Goal: Information Seeking & Learning: Learn about a topic

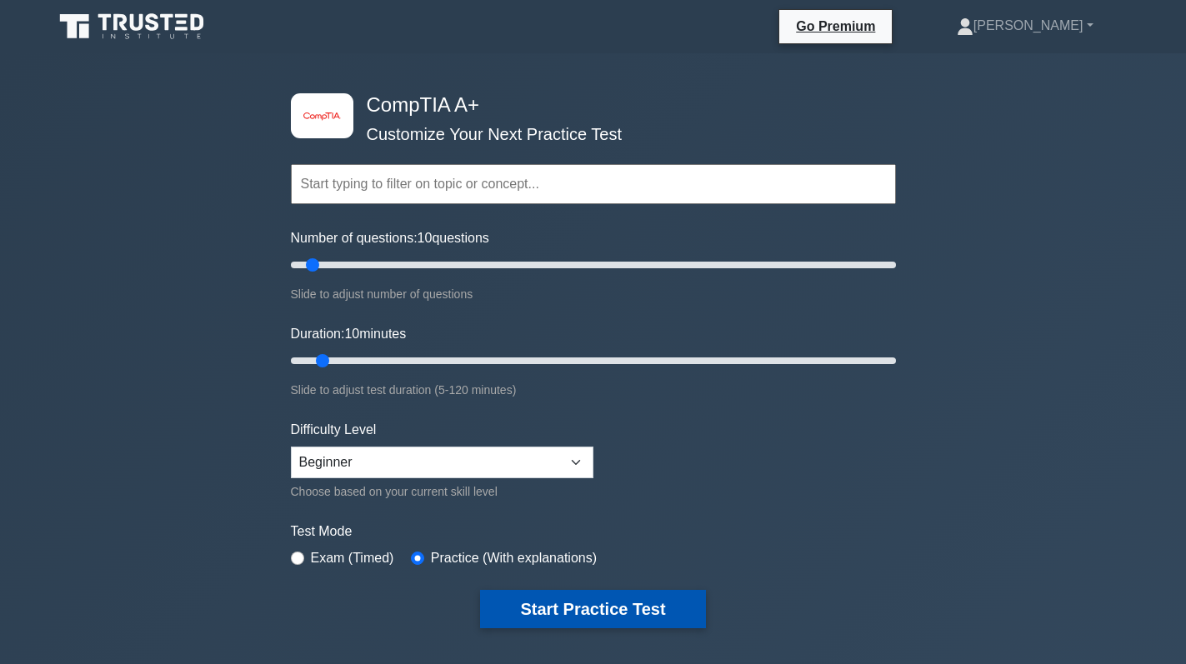
click at [573, 605] on button "Start Practice Test" at bounding box center [592, 609] width 225 height 38
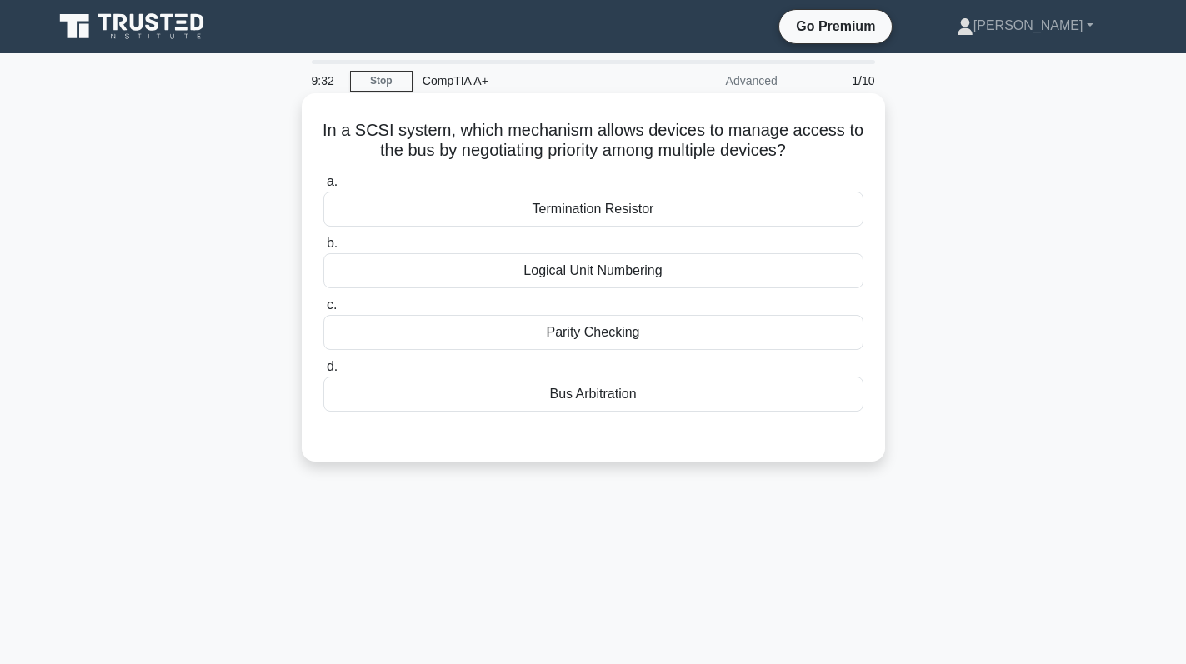
click at [669, 337] on div "Parity Checking" at bounding box center [593, 332] width 540 height 35
click at [323, 311] on input "c. Parity Checking" at bounding box center [323, 305] width 0 height 11
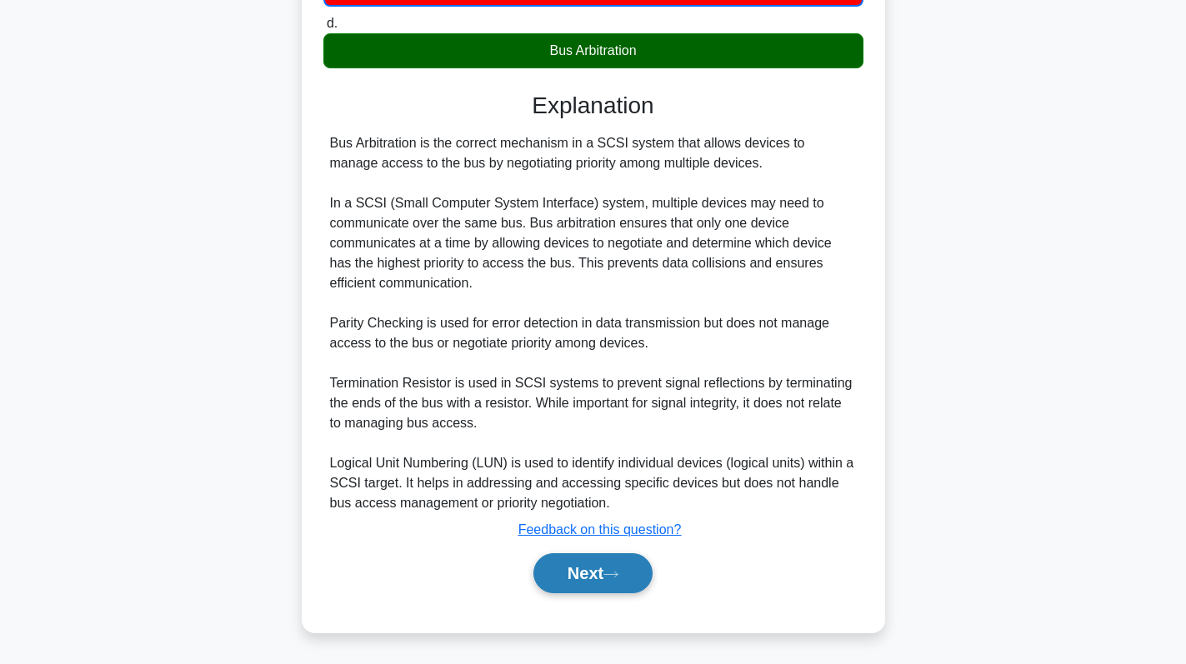
click at [585, 571] on button "Next" at bounding box center [592, 573] width 119 height 40
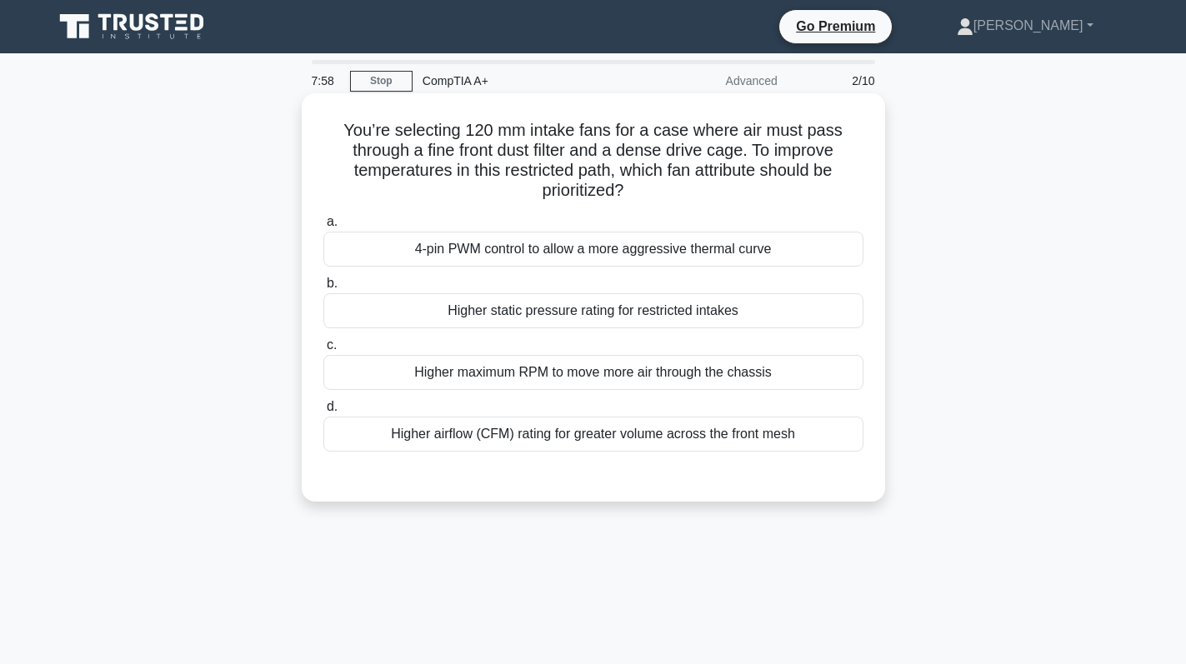
click at [765, 433] on div "Higher airflow (CFM) rating for greater volume across the front mesh" at bounding box center [593, 434] width 540 height 35
click at [323, 413] on input "d. Higher airflow (CFM) rating for greater volume across the front mesh" at bounding box center [323, 407] width 0 height 11
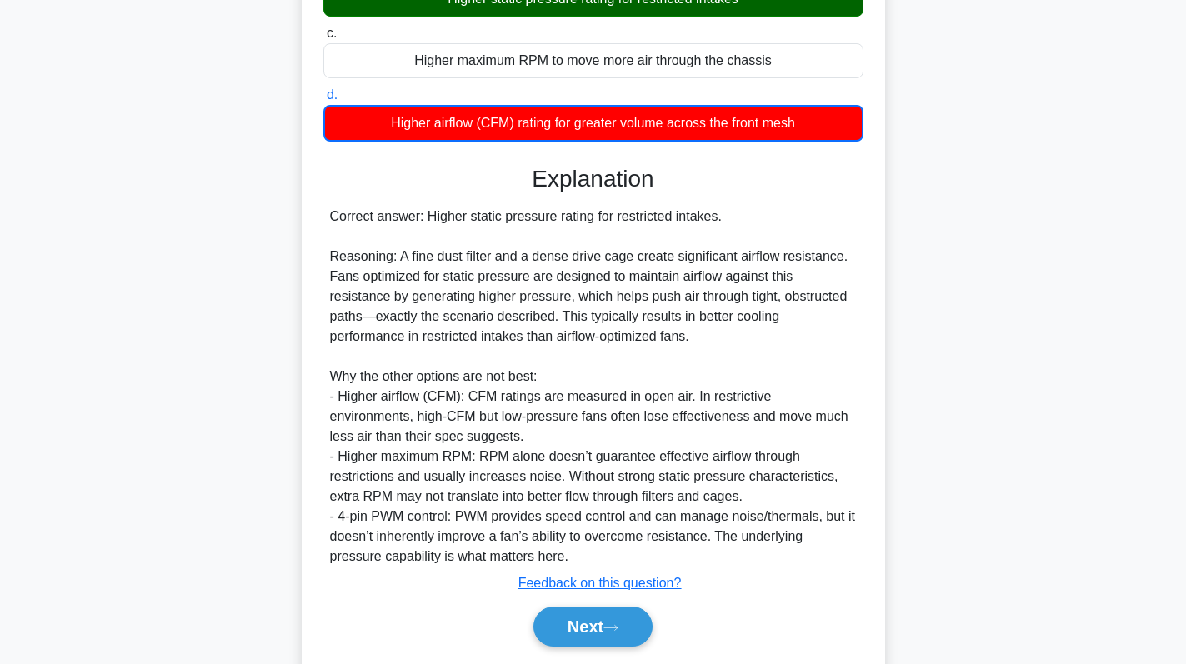
scroll to position [366, 0]
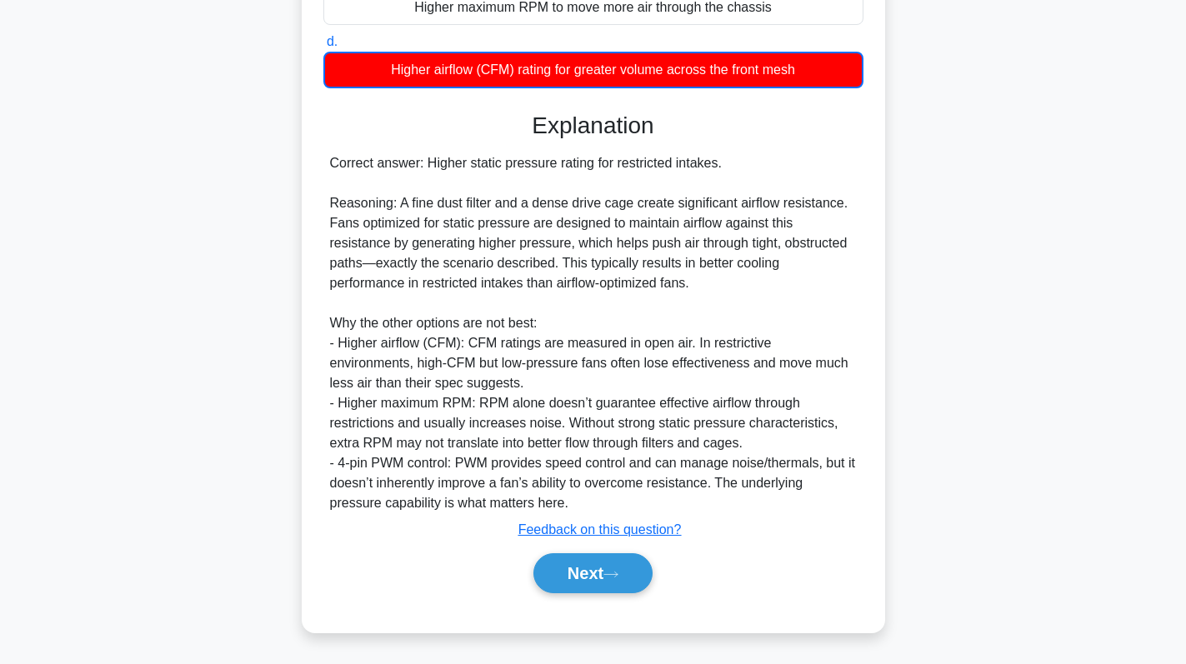
click at [523, 571] on div "Next" at bounding box center [593, 573] width 547 height 40
click at [614, 570] on icon at bounding box center [611, 574] width 15 height 9
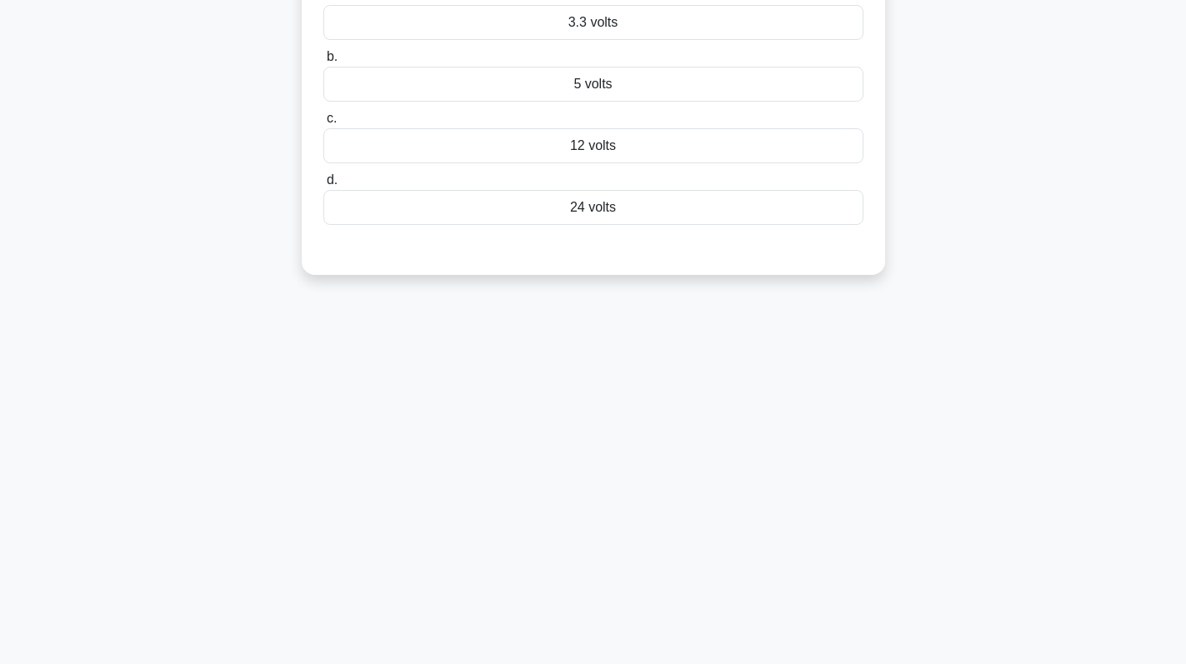
scroll to position [0, 0]
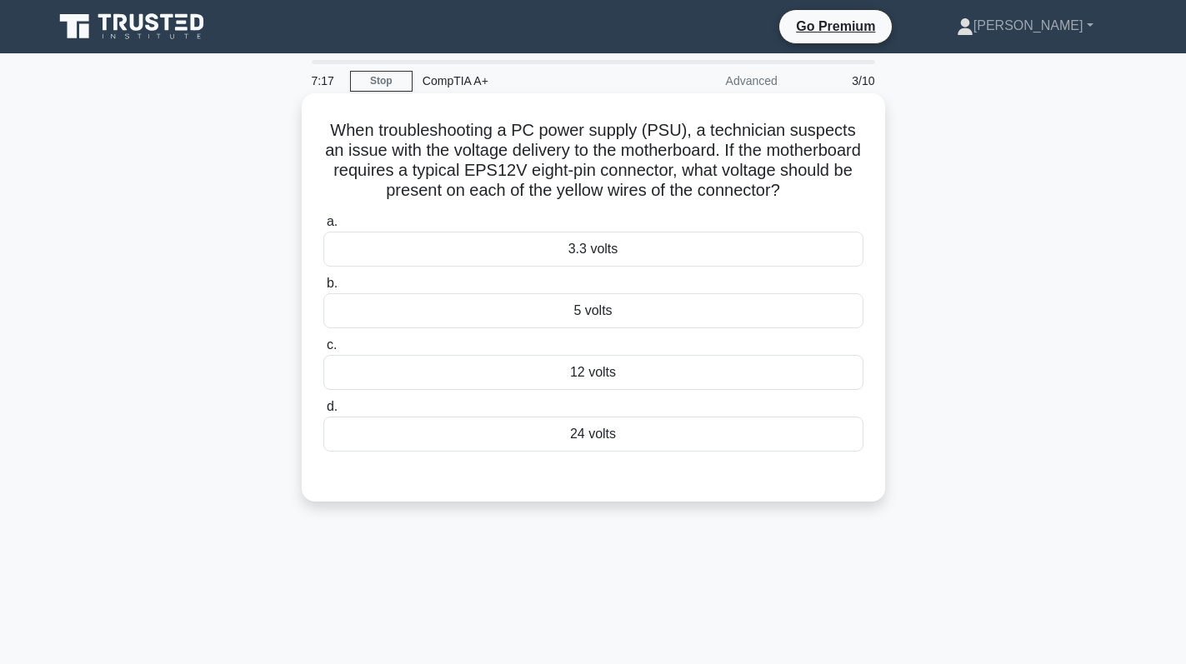
click at [640, 390] on div "12 volts" at bounding box center [593, 372] width 540 height 35
click at [323, 351] on input "c. 12 volts" at bounding box center [323, 345] width 0 height 11
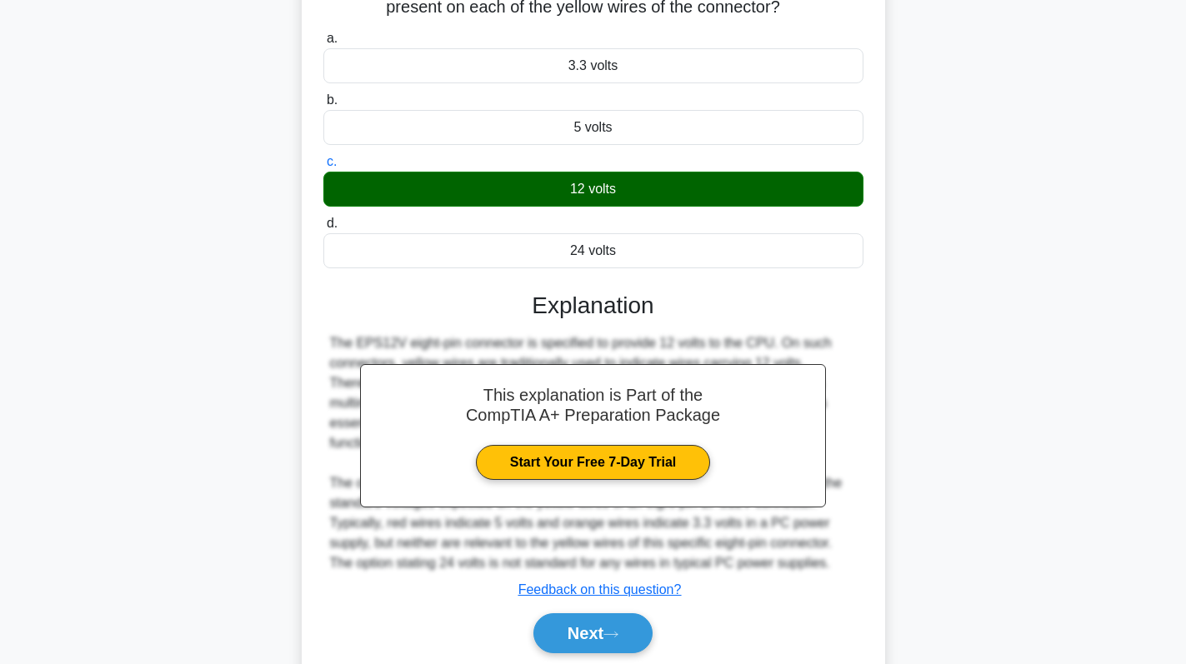
scroll to position [181, 0]
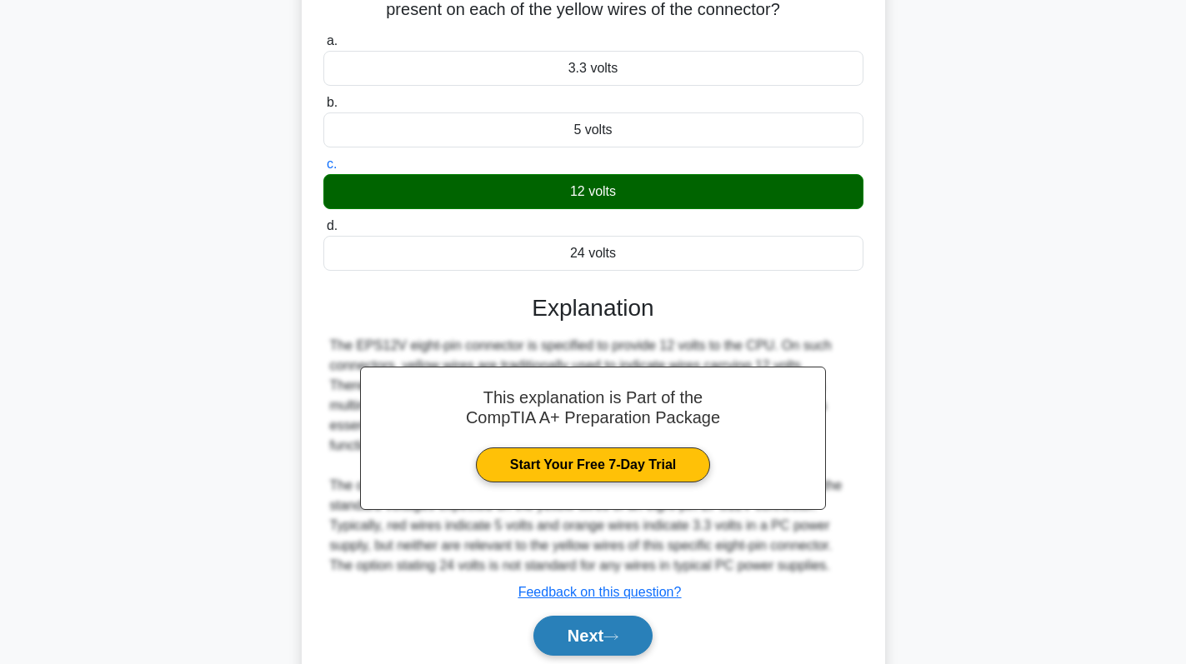
click at [609, 642] on button "Next" at bounding box center [592, 636] width 119 height 40
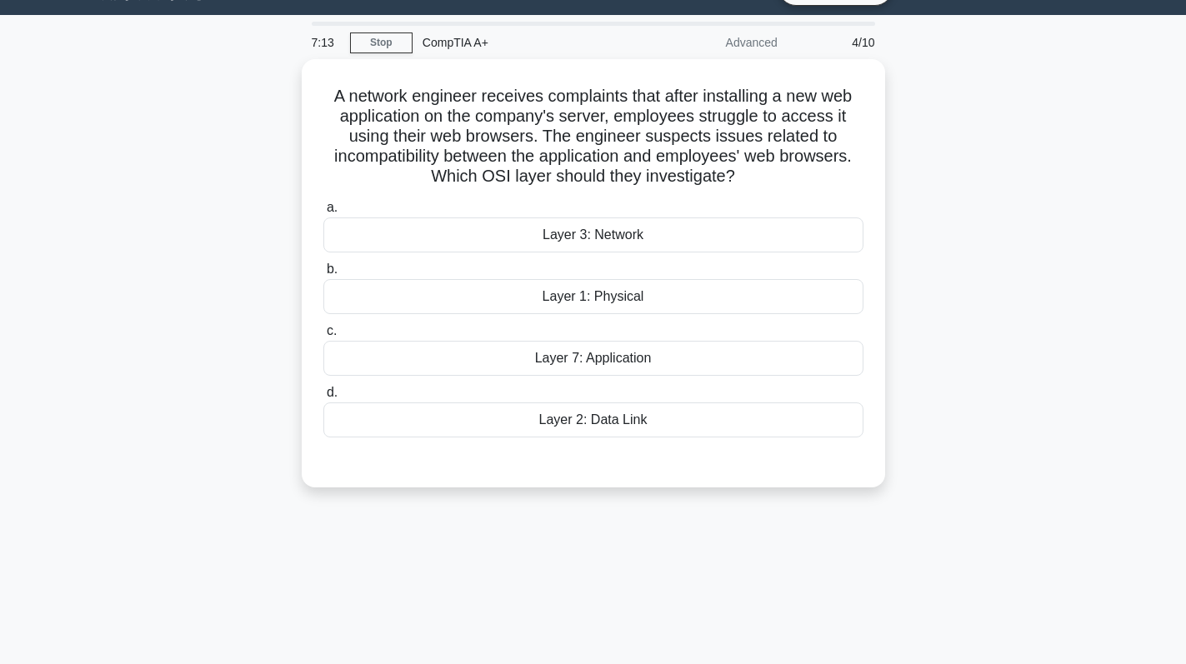
scroll to position [14, 0]
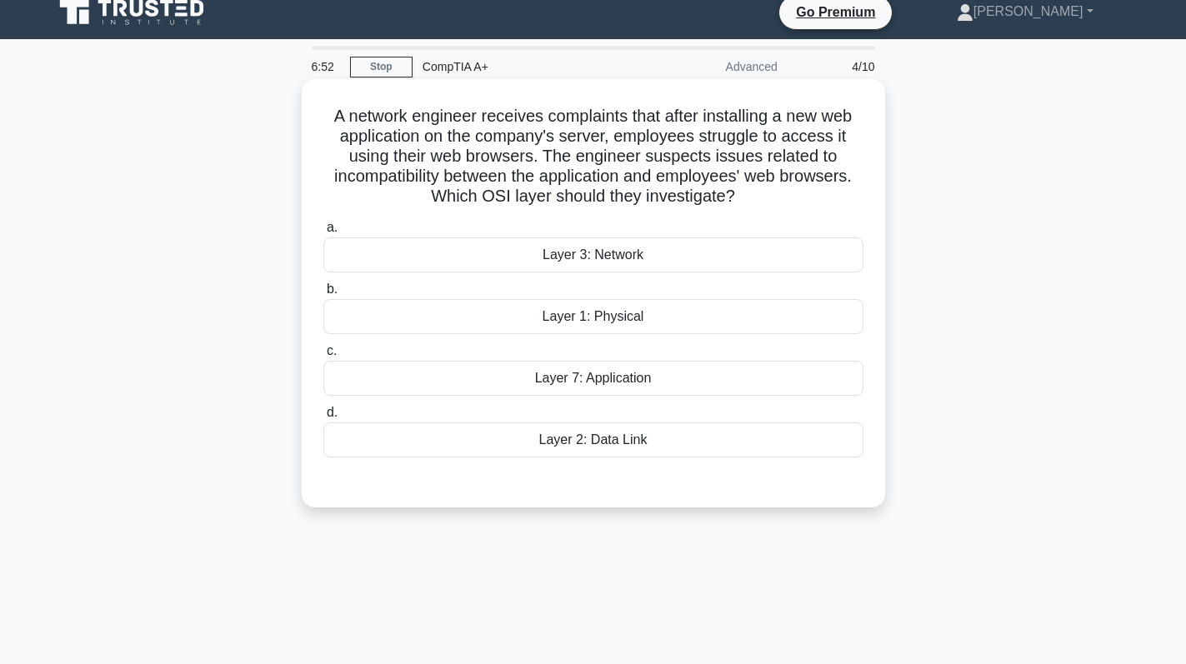
click at [685, 393] on div "Layer 7: Application" at bounding box center [593, 378] width 540 height 35
click at [323, 357] on input "c. Layer 7: Application" at bounding box center [323, 351] width 0 height 11
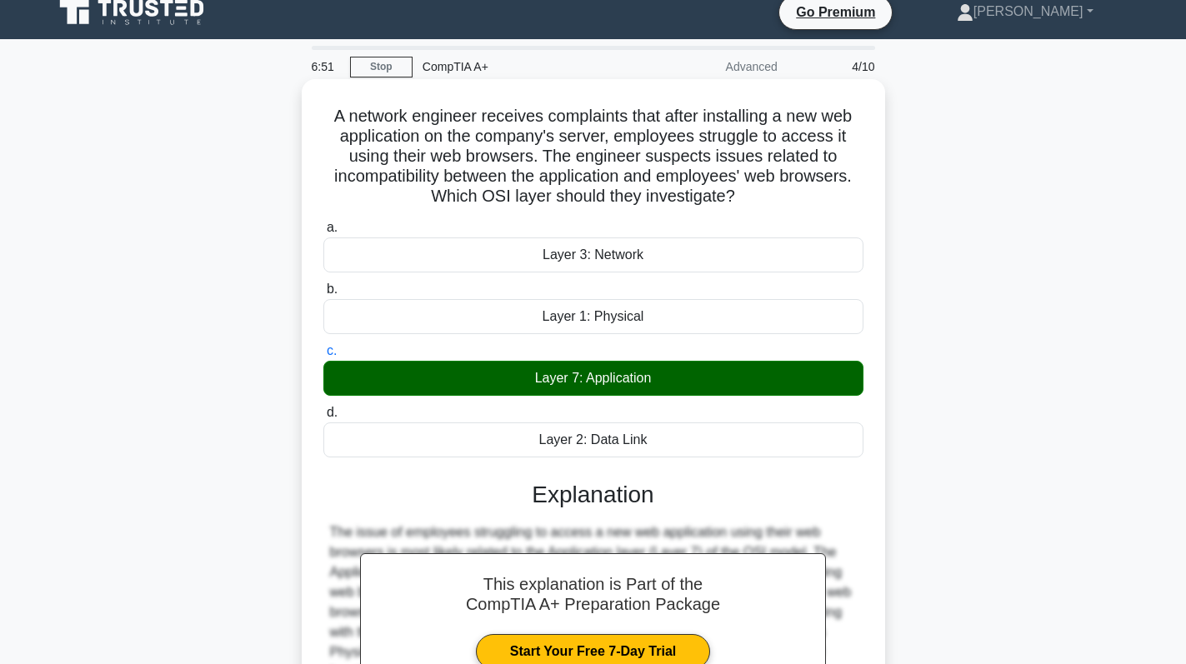
scroll to position [236, 0]
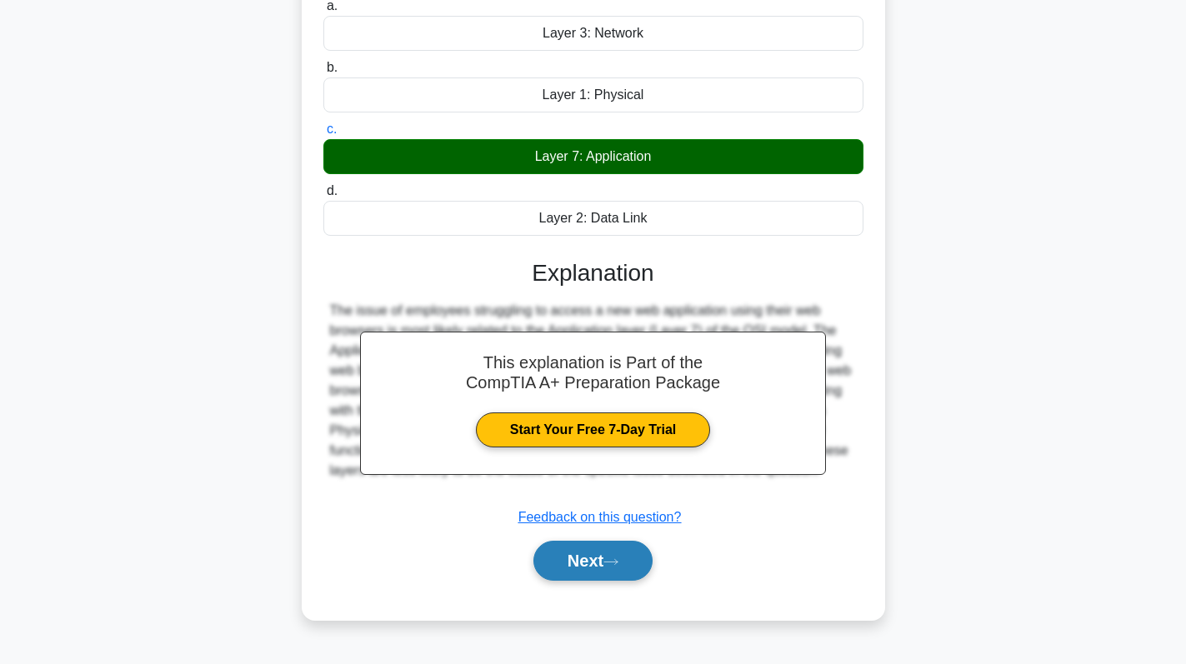
click at [610, 579] on button "Next" at bounding box center [592, 561] width 119 height 40
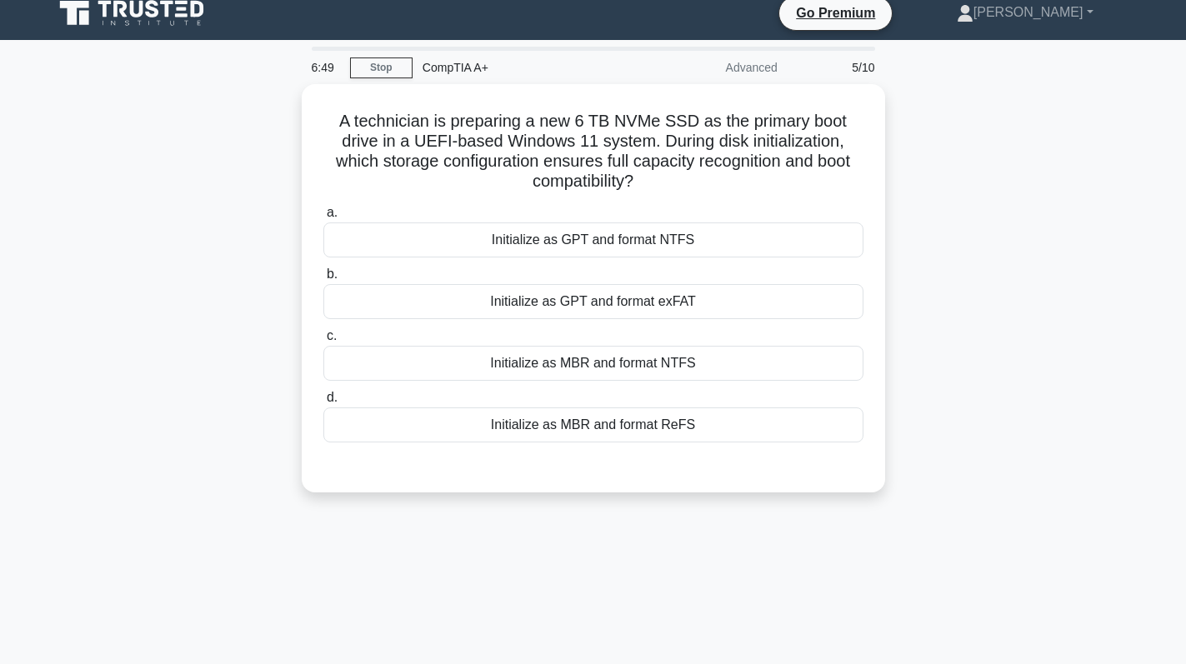
scroll to position [0, 0]
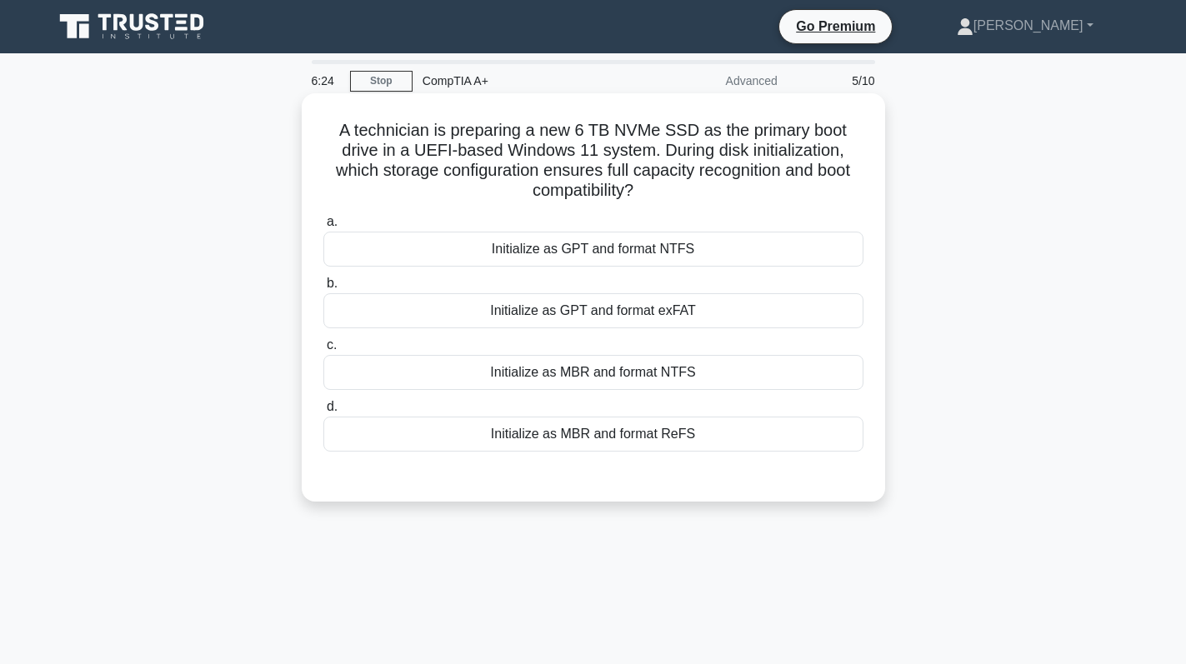
click at [751, 375] on div "Initialize as MBR and format NTFS" at bounding box center [593, 372] width 540 height 35
click at [323, 351] on input "c. Initialize as MBR and format NTFS" at bounding box center [323, 345] width 0 height 11
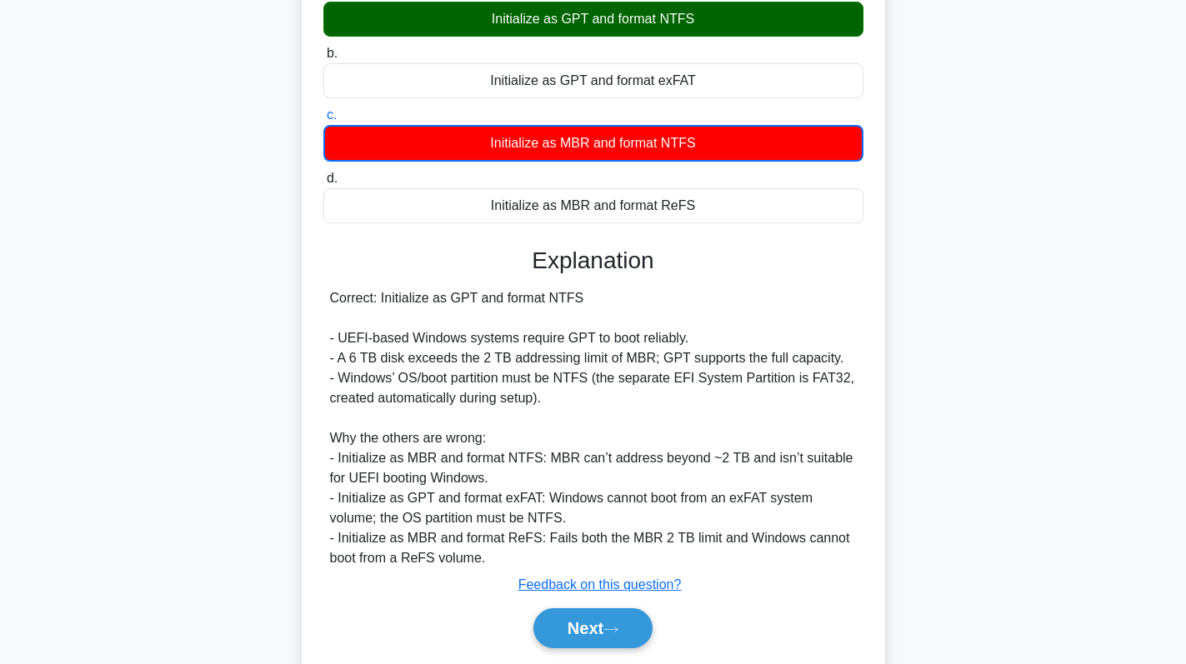
scroll to position [286, 0]
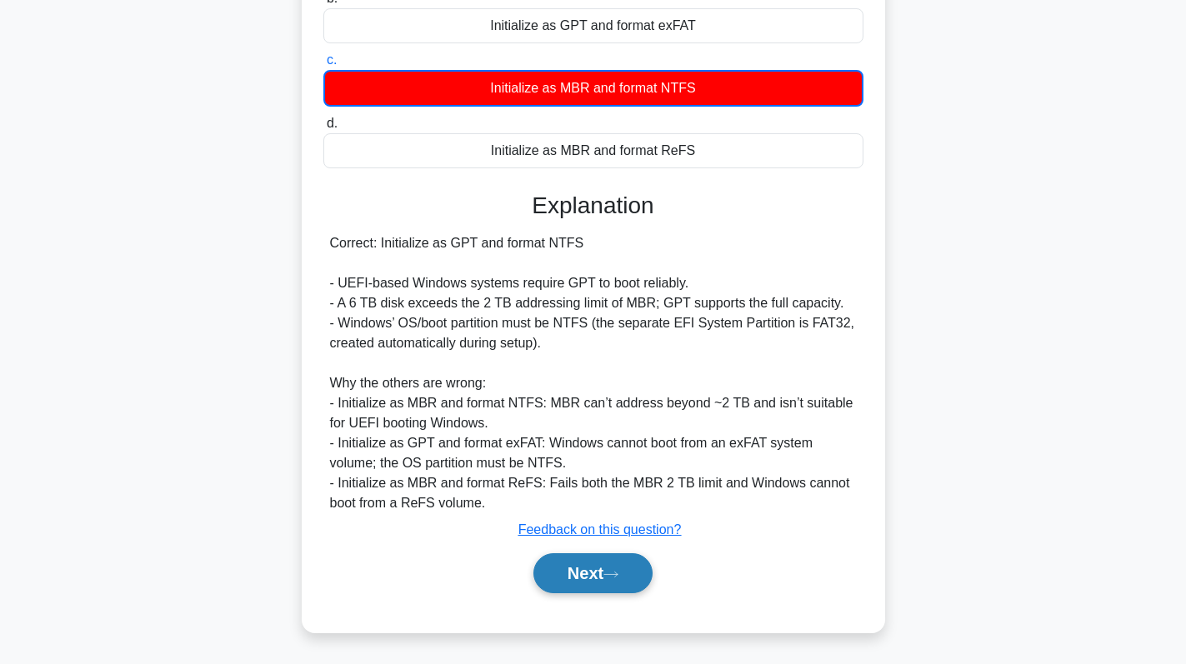
click at [604, 578] on button "Next" at bounding box center [592, 573] width 119 height 40
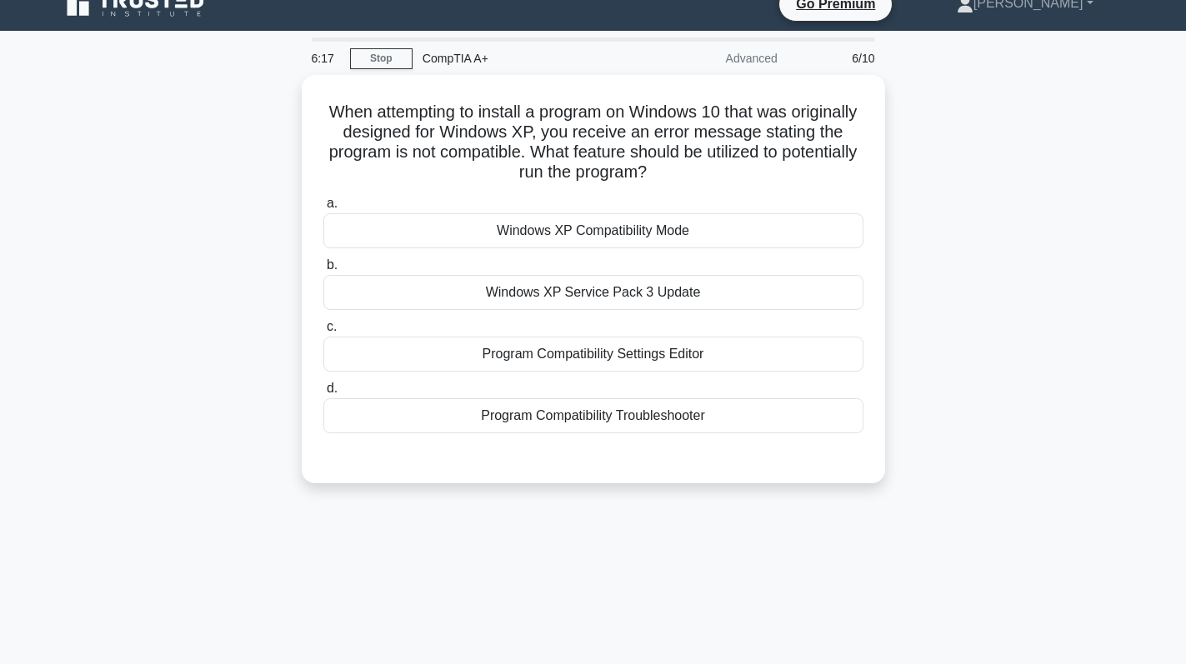
scroll to position [0, 0]
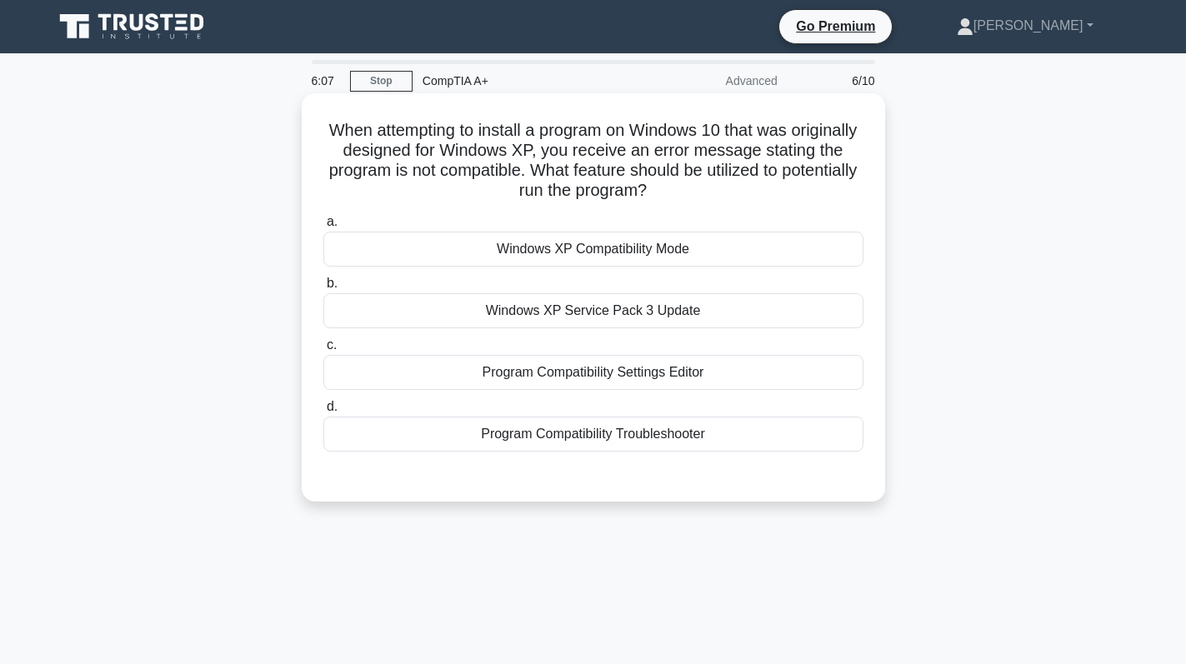
click at [743, 249] on div "Windows XP Compatibility Mode" at bounding box center [593, 249] width 540 height 35
click at [323, 228] on input "a. Windows XP Compatibility Mode" at bounding box center [323, 222] width 0 height 11
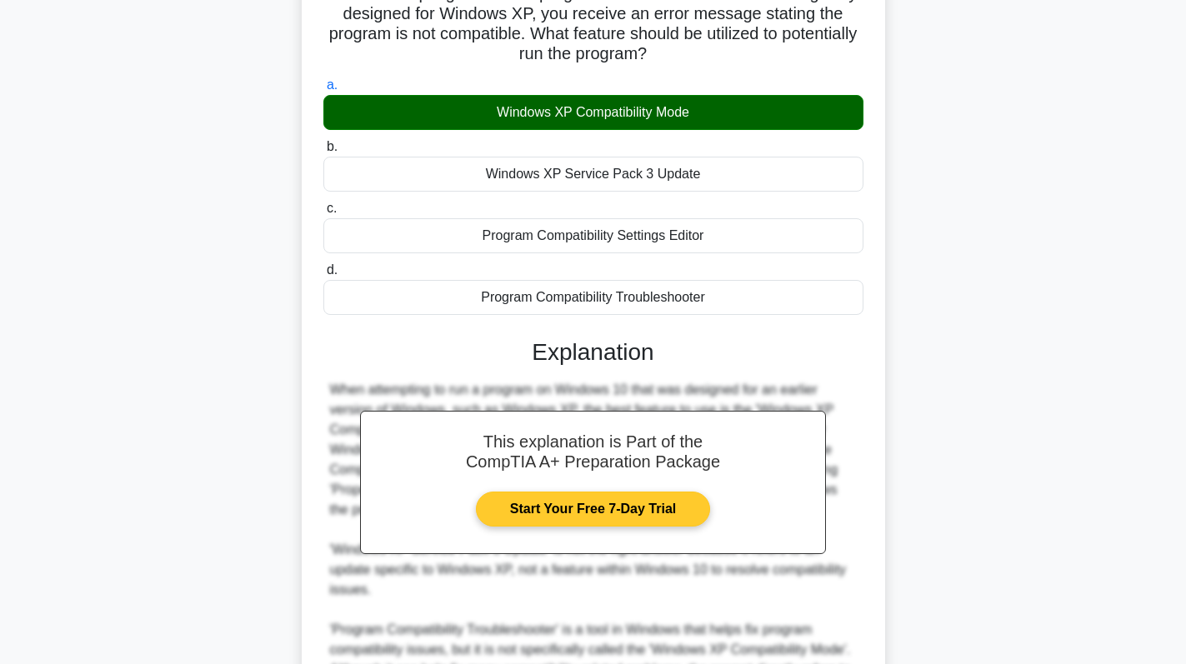
scroll to position [384, 0]
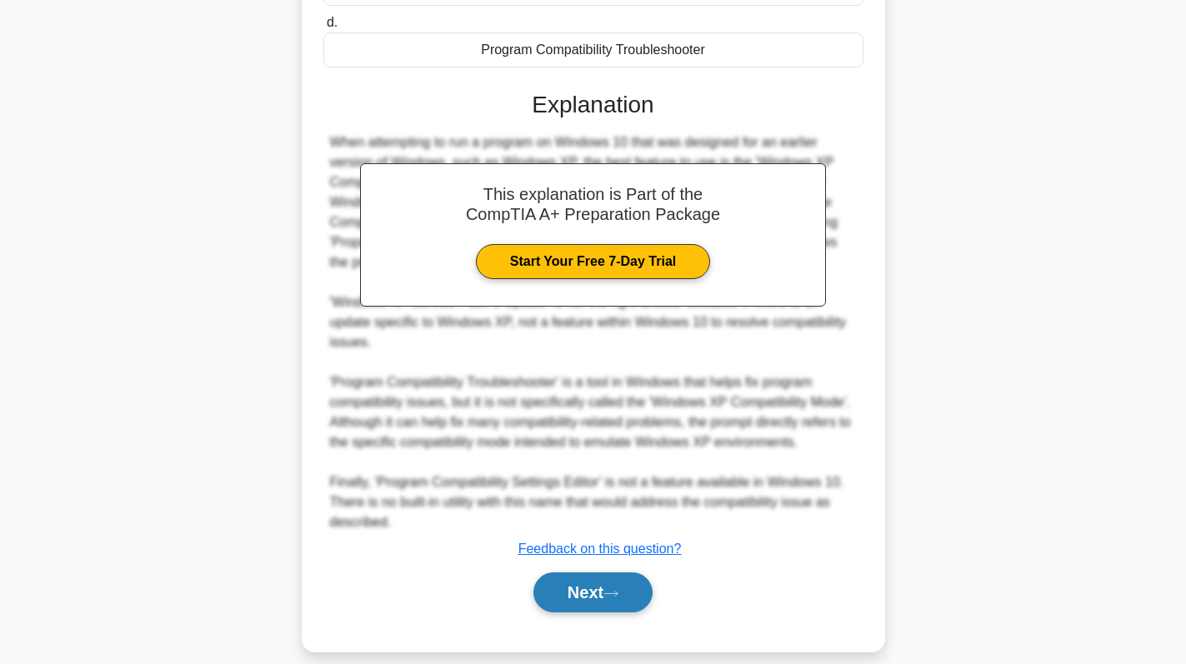
click at [590, 579] on button "Next" at bounding box center [592, 593] width 119 height 40
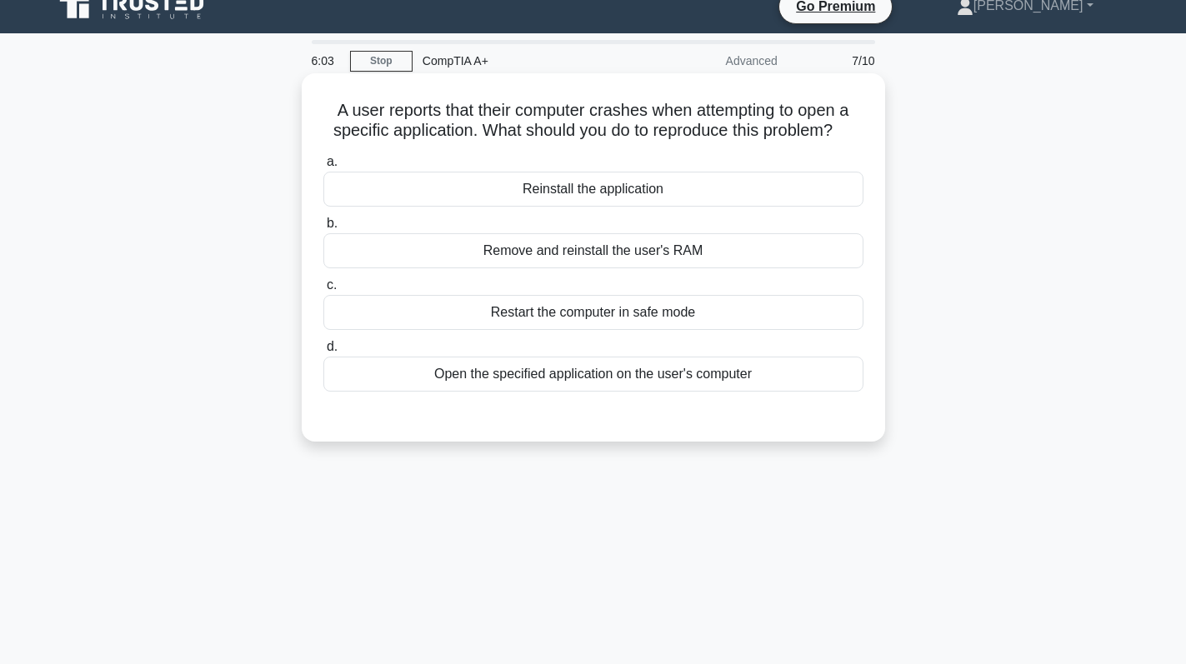
scroll to position [0, 0]
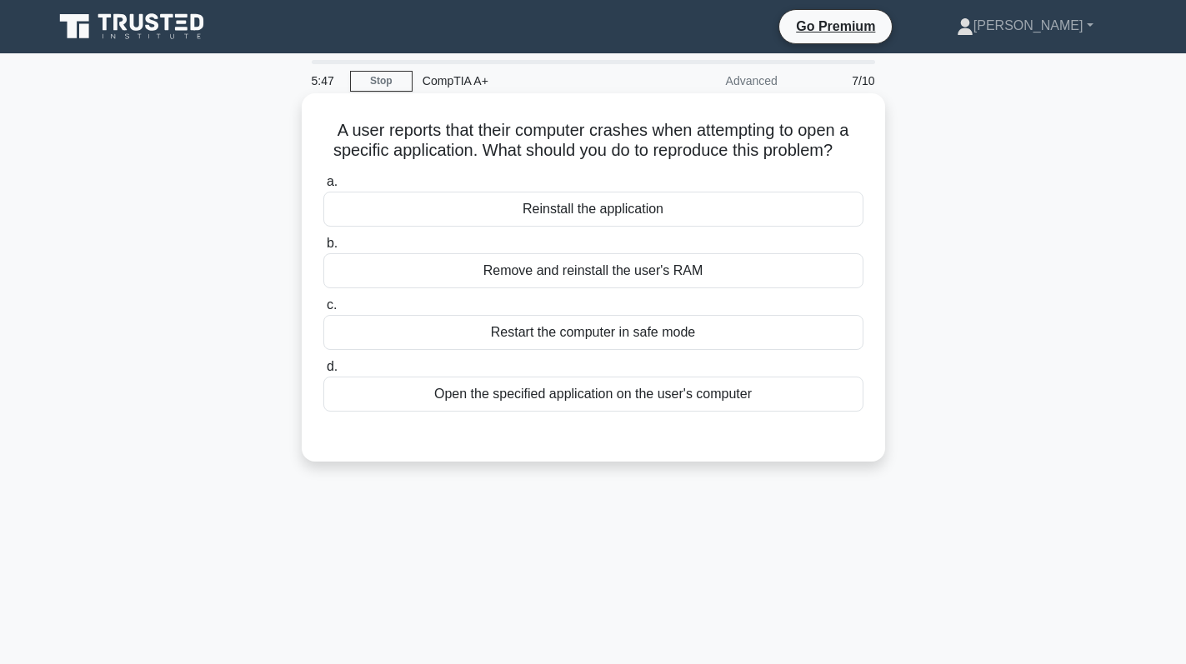
click at [631, 393] on div "Open the specified application on the user's computer" at bounding box center [593, 394] width 540 height 35
click at [323, 373] on input "d. Open the specified application on the user's computer" at bounding box center [323, 367] width 0 height 11
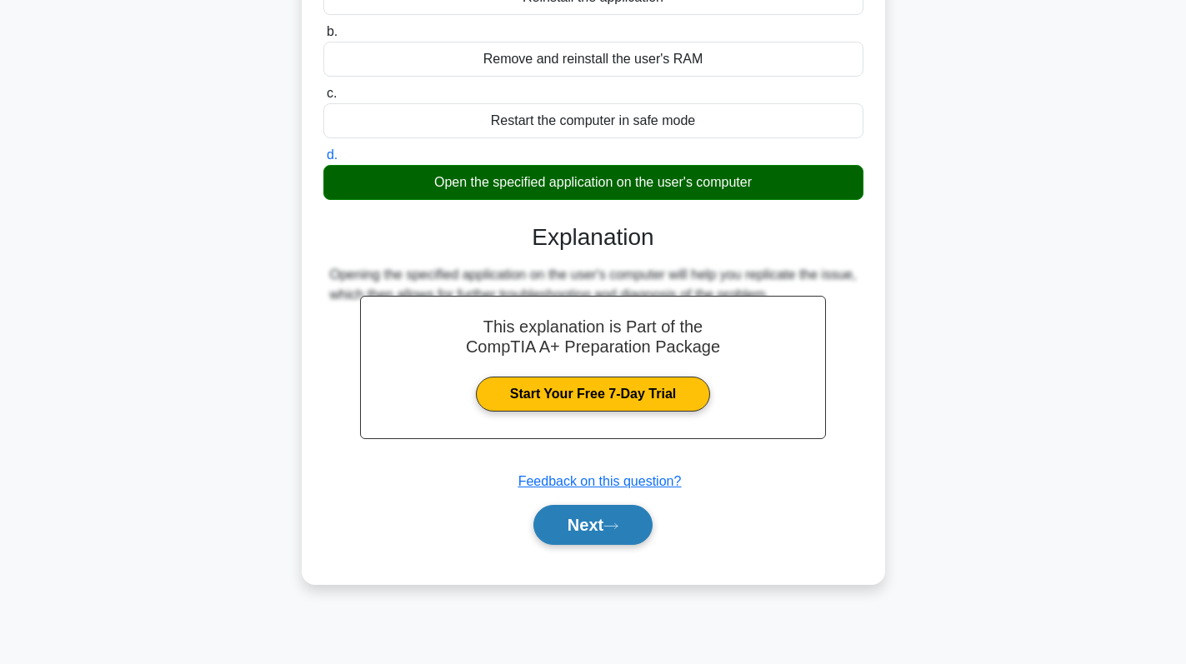
scroll to position [236, 0]
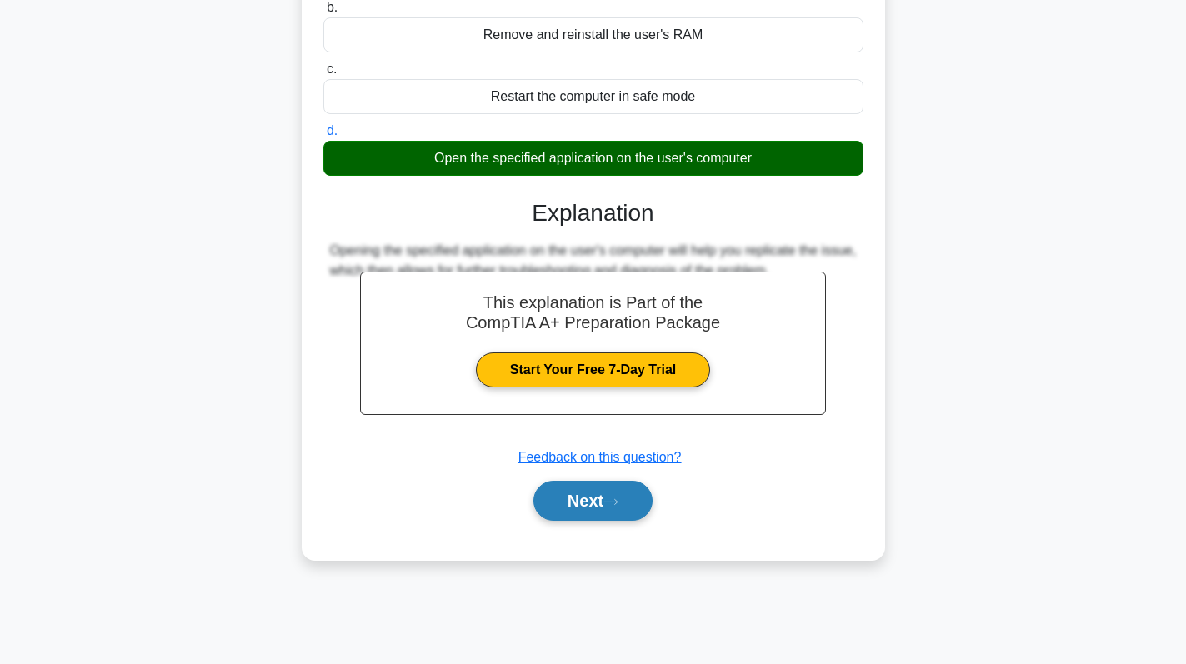
click at [568, 502] on button "Next" at bounding box center [592, 501] width 119 height 40
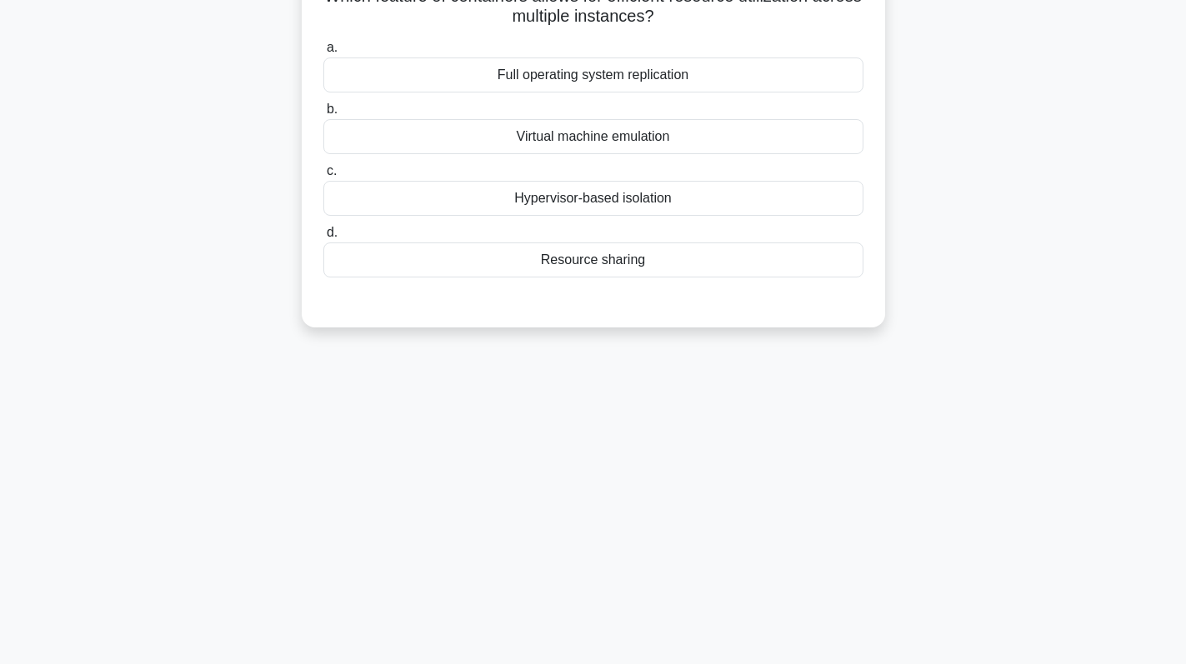
scroll to position [0, 0]
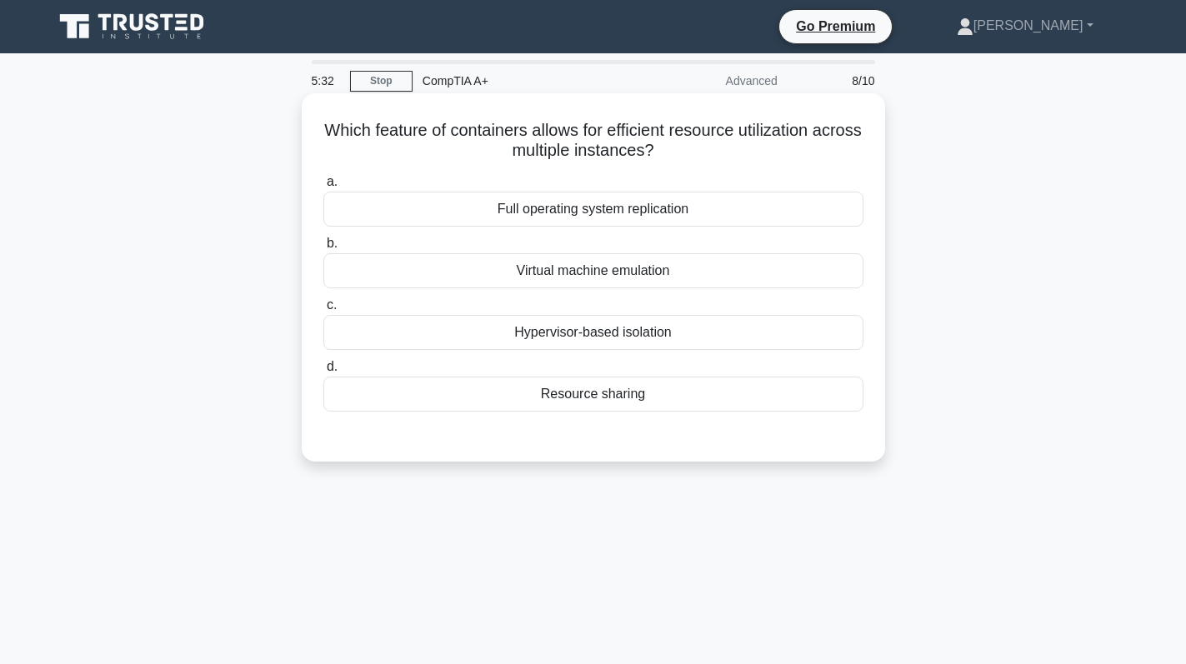
click at [654, 386] on div "Resource sharing" at bounding box center [593, 394] width 540 height 35
click at [323, 373] on input "d. Resource sharing" at bounding box center [323, 367] width 0 height 11
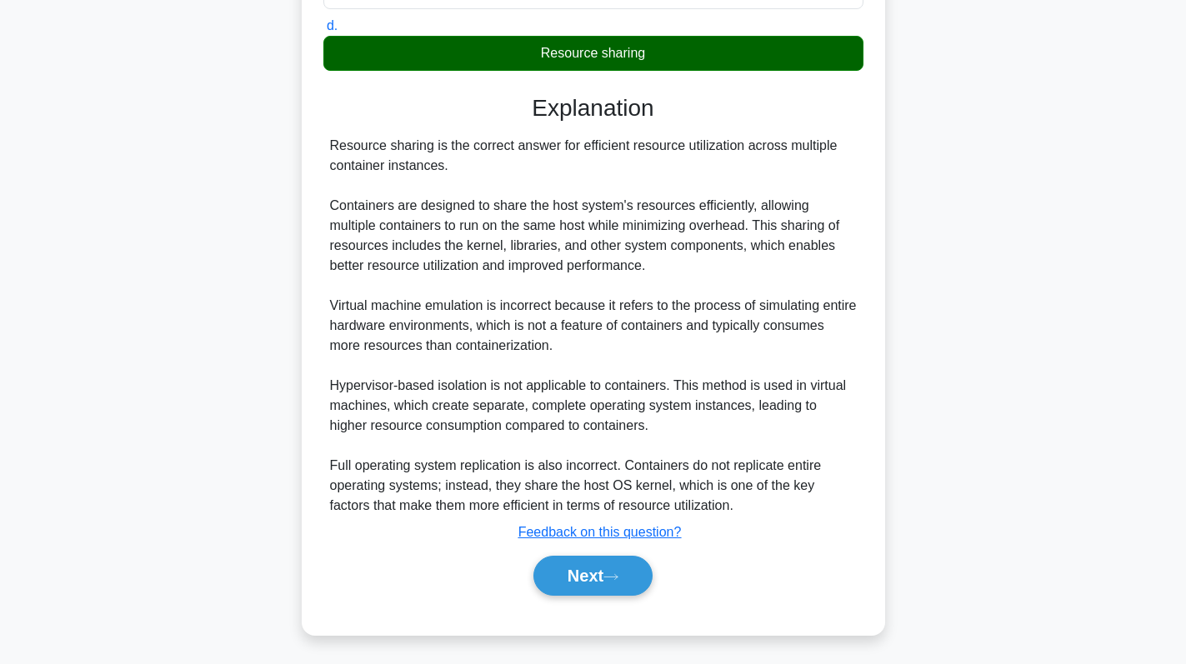
scroll to position [344, 0]
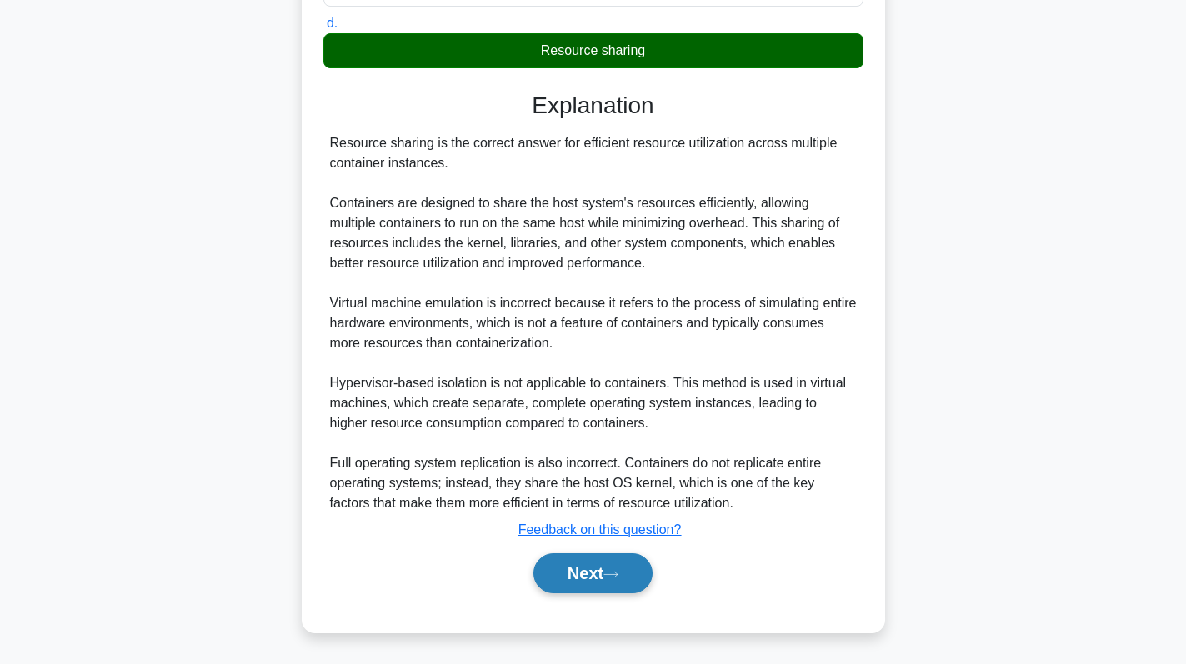
click at [587, 574] on button "Next" at bounding box center [592, 573] width 119 height 40
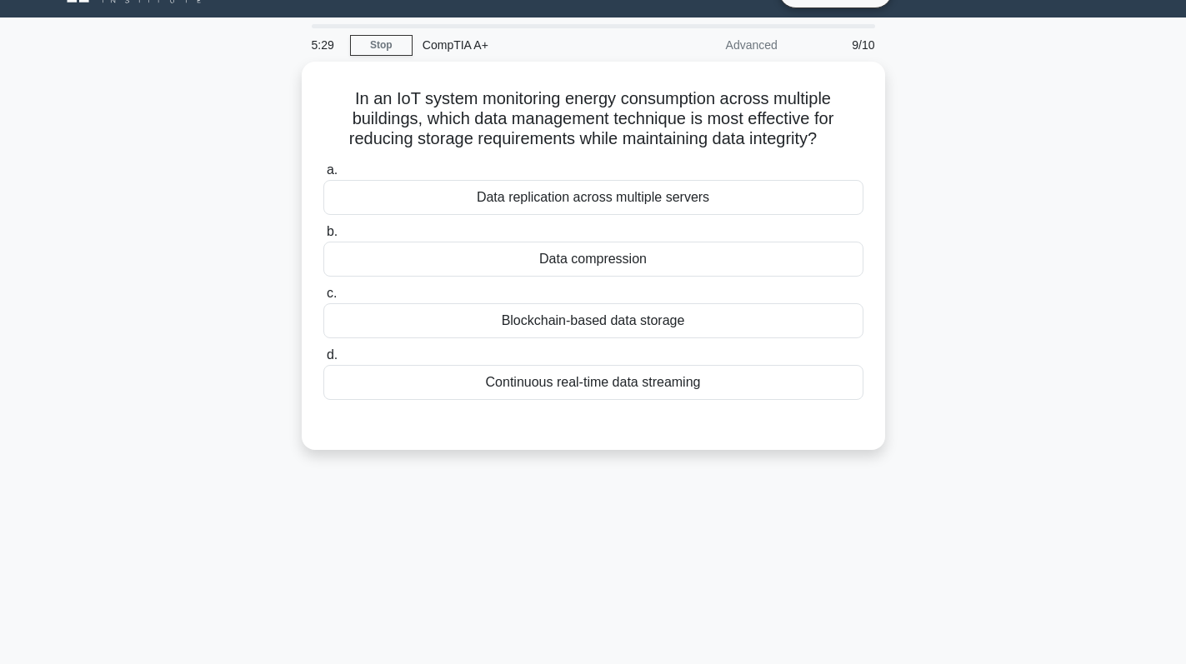
scroll to position [0, 0]
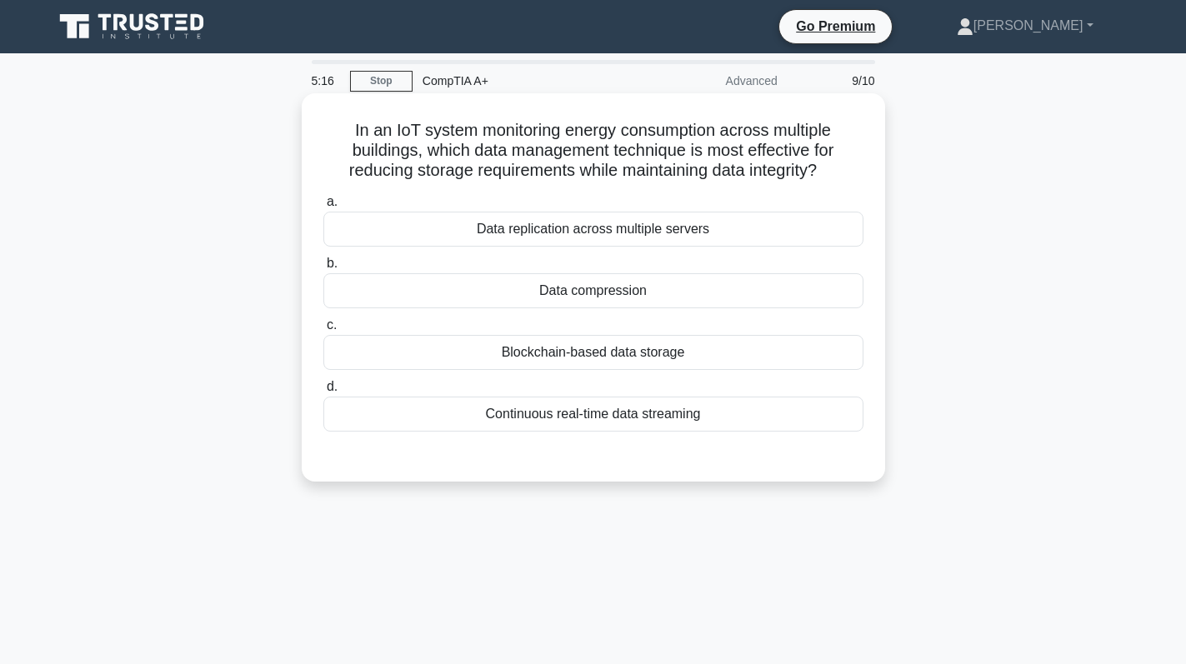
click at [759, 295] on div "Data compression" at bounding box center [593, 290] width 540 height 35
click at [323, 269] on input "b. Data compression" at bounding box center [323, 263] width 0 height 11
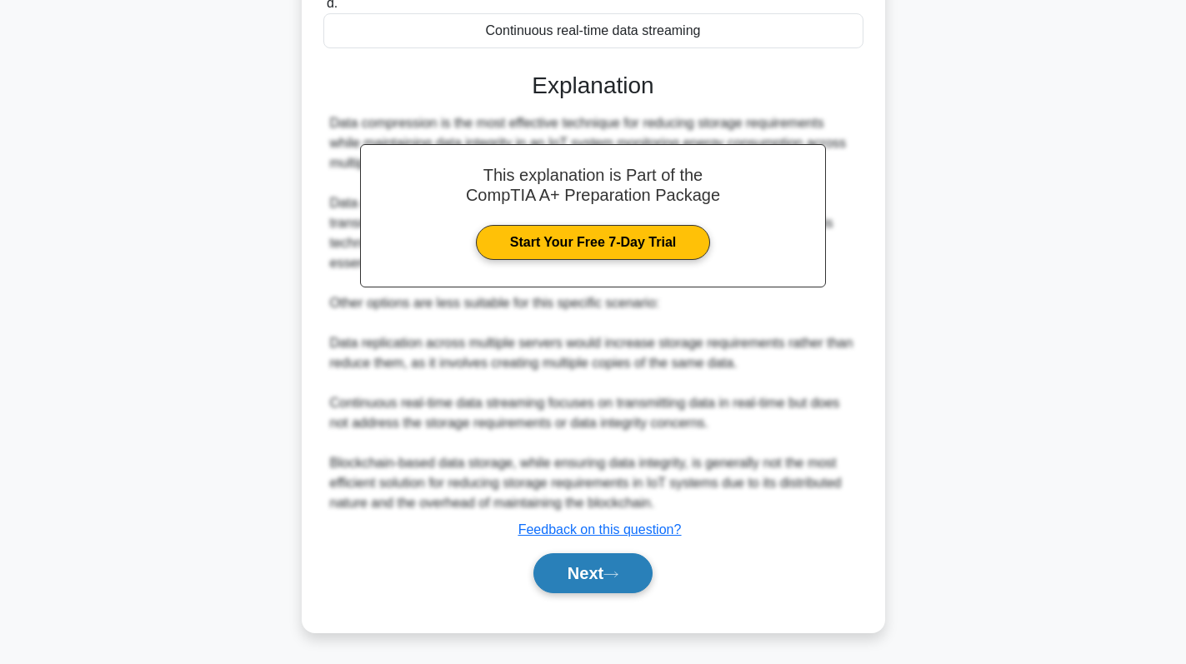
click at [609, 570] on button "Next" at bounding box center [592, 573] width 119 height 40
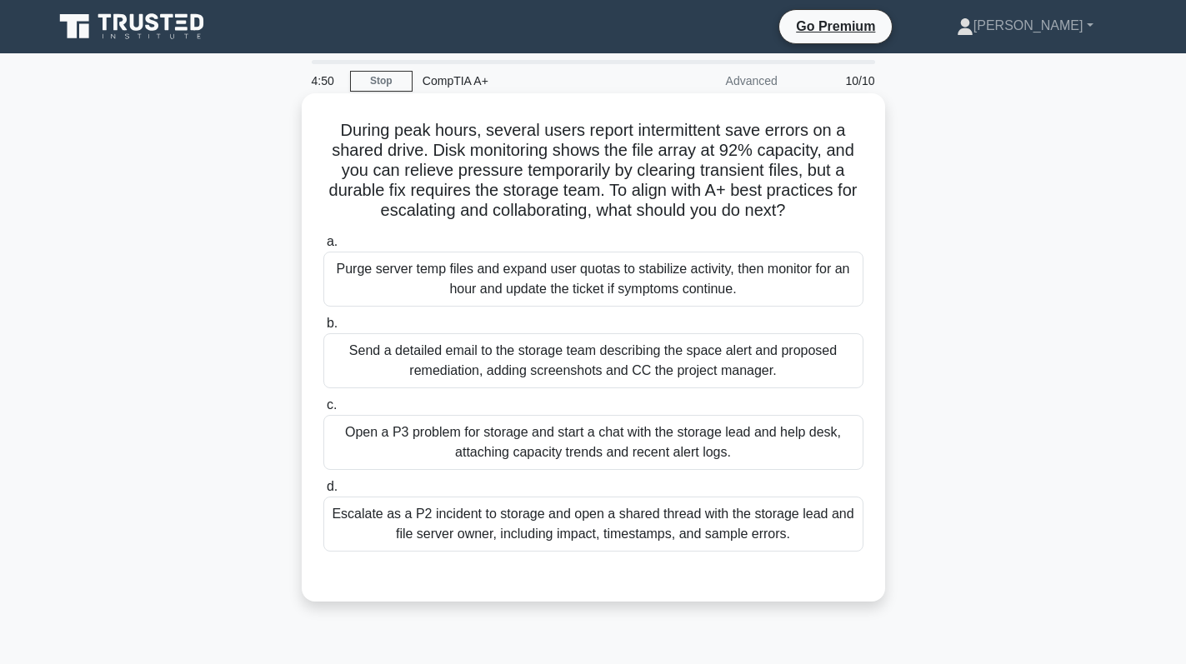
click at [750, 386] on div "Send a detailed email to the storage team describing the space alert and propos…" at bounding box center [593, 360] width 540 height 55
click at [323, 329] on input "b. Send a detailed email to the storage team describing the space alert and pro…" at bounding box center [323, 323] width 0 height 11
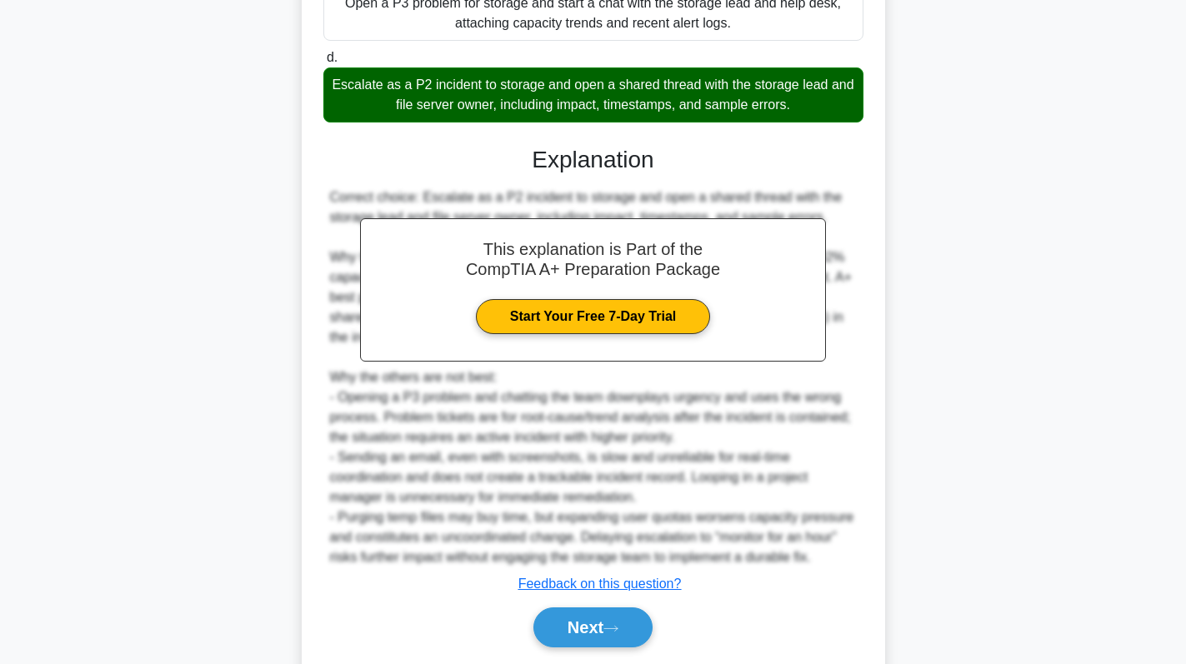
scroll to position [403, 0]
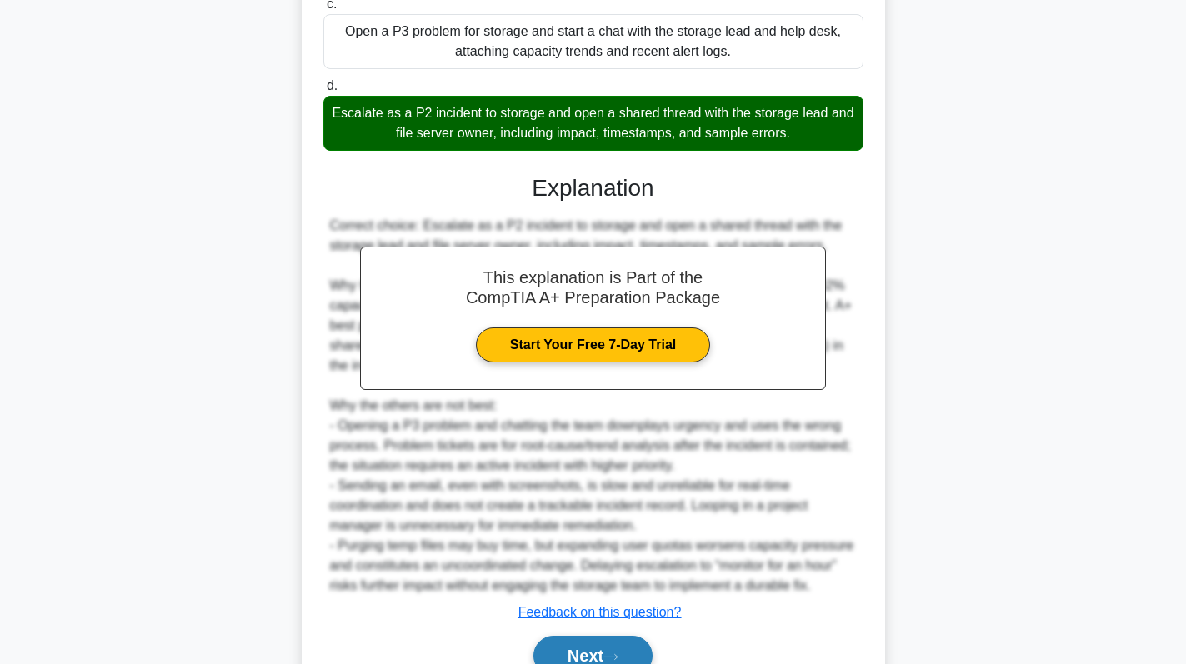
click at [574, 654] on button "Next" at bounding box center [592, 656] width 119 height 40
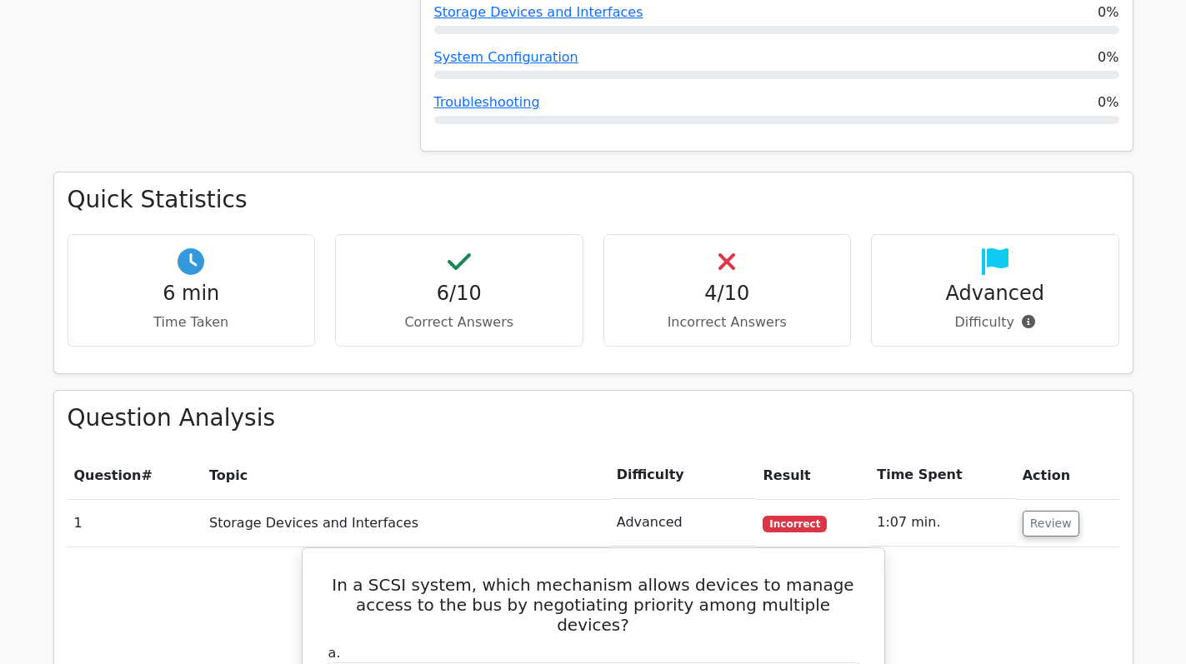
scroll to position [1000, 0]
